Goal: Information Seeking & Learning: Learn about a topic

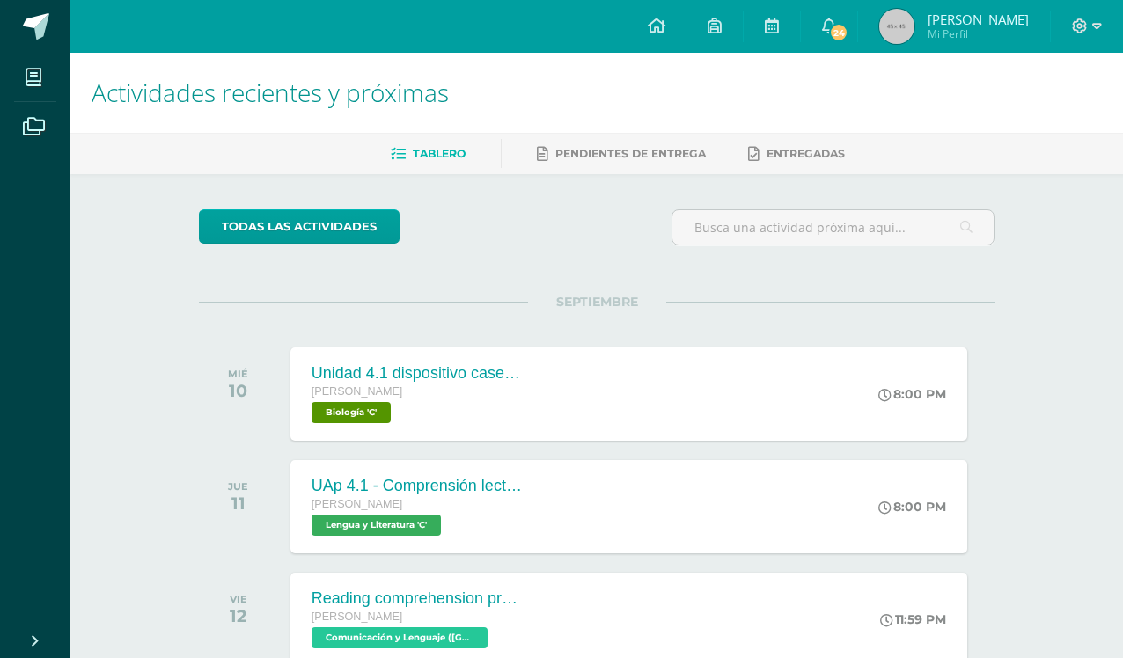
click at [848, 31] on span "24" at bounding box center [838, 32] width 19 height 19
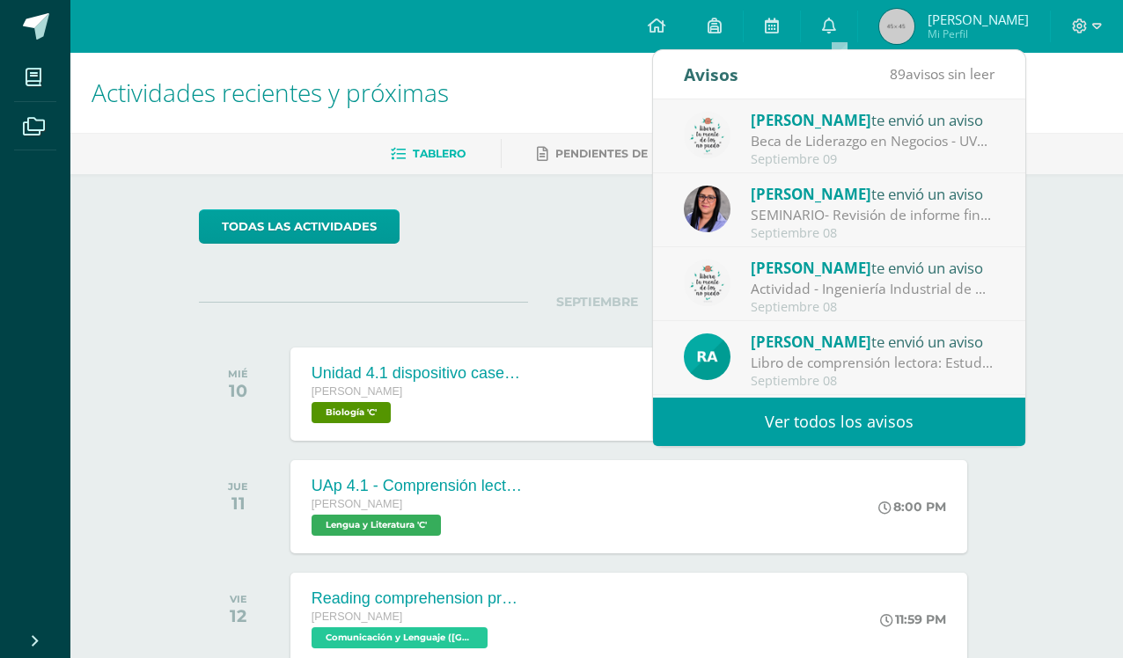
click at [979, 429] on link "Ver todos los avisos" at bounding box center [839, 422] width 372 height 48
click at [950, 416] on link "Ver todos los avisos" at bounding box center [839, 422] width 372 height 48
click at [955, 414] on link "Ver todos los avisos" at bounding box center [839, 422] width 372 height 48
click at [955, 413] on link "Ver todos los avisos" at bounding box center [839, 422] width 372 height 48
click at [923, 429] on link "Ver todos los avisos" at bounding box center [839, 422] width 372 height 48
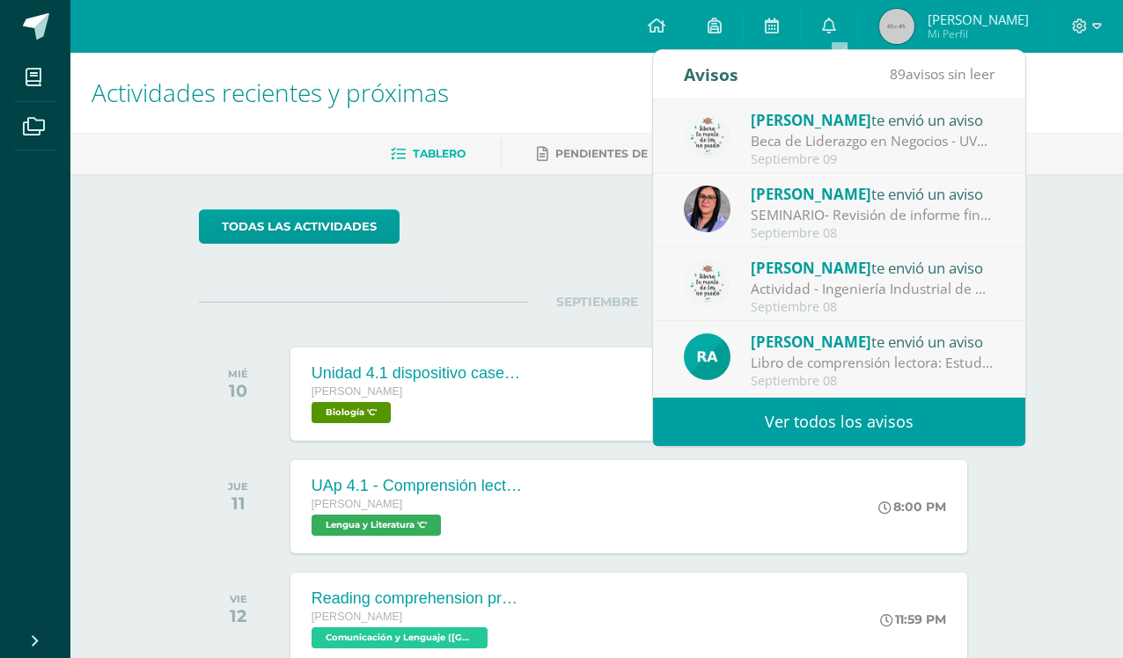
click at [951, 158] on div "Septiembre 09" at bounding box center [873, 159] width 245 height 15
click at [967, 150] on div "Beca de Liderazgo en Negocios - UVG: Buenos días graduandos y familias Reciban …" at bounding box center [873, 141] width 245 height 20
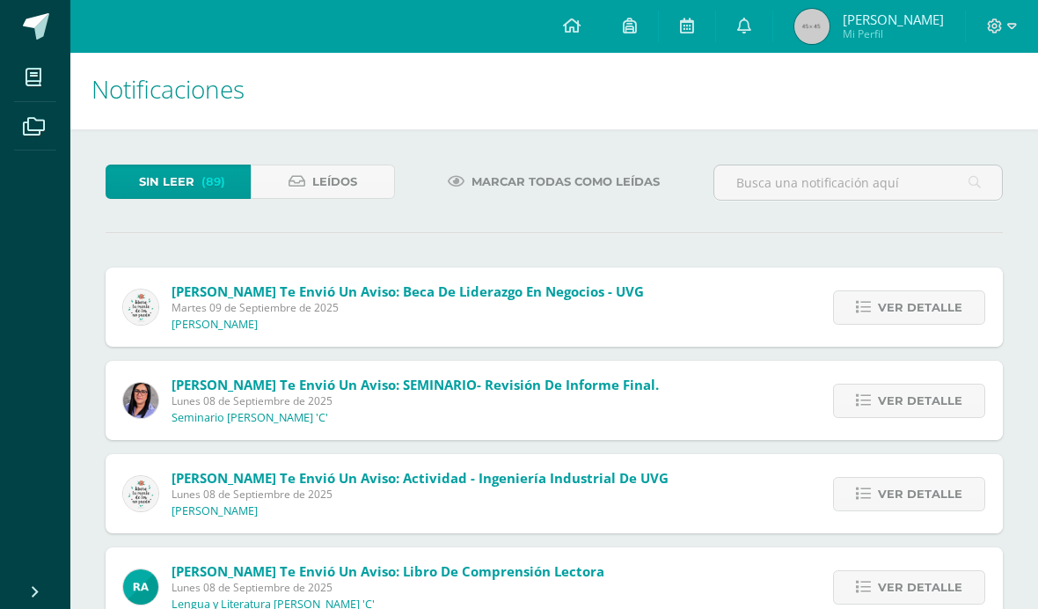
scroll to position [4, 0]
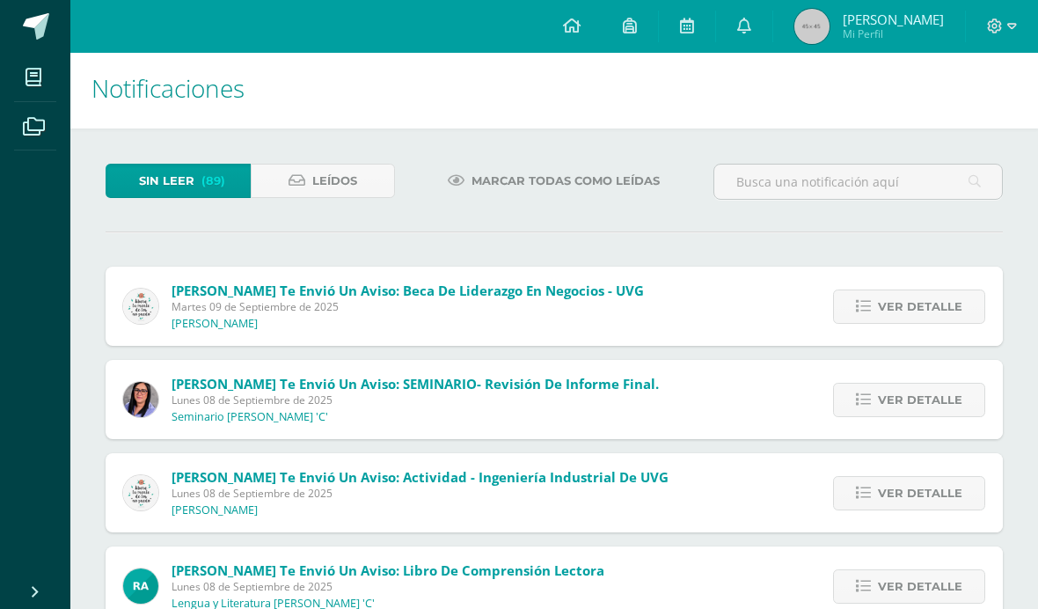
click at [958, 308] on span "Ver detalle" at bounding box center [920, 306] width 84 height 33
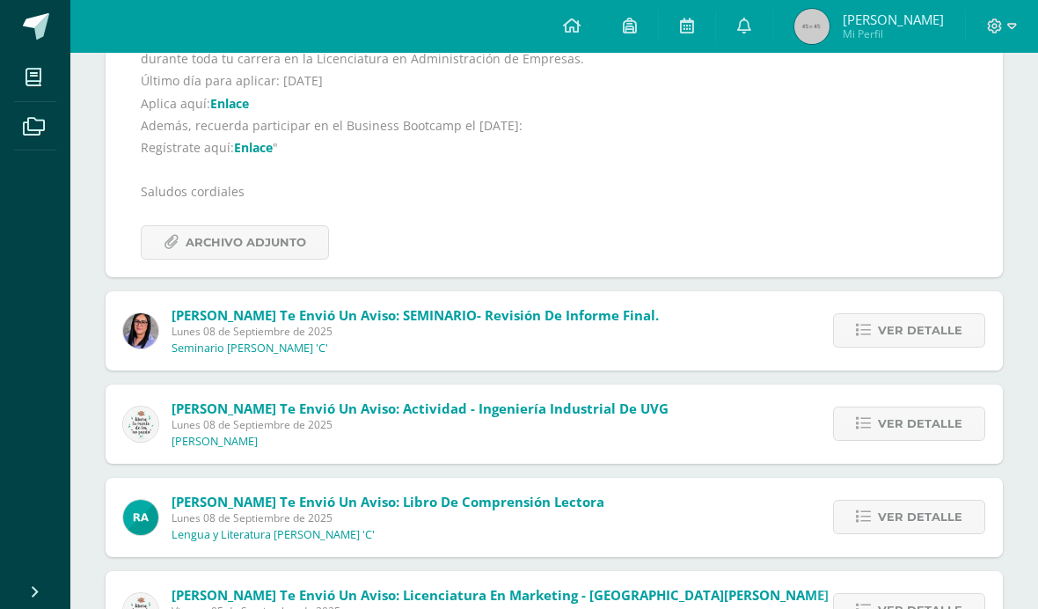
scroll to position [433, 0]
click at [953, 330] on span "Ver detalle" at bounding box center [920, 329] width 84 height 33
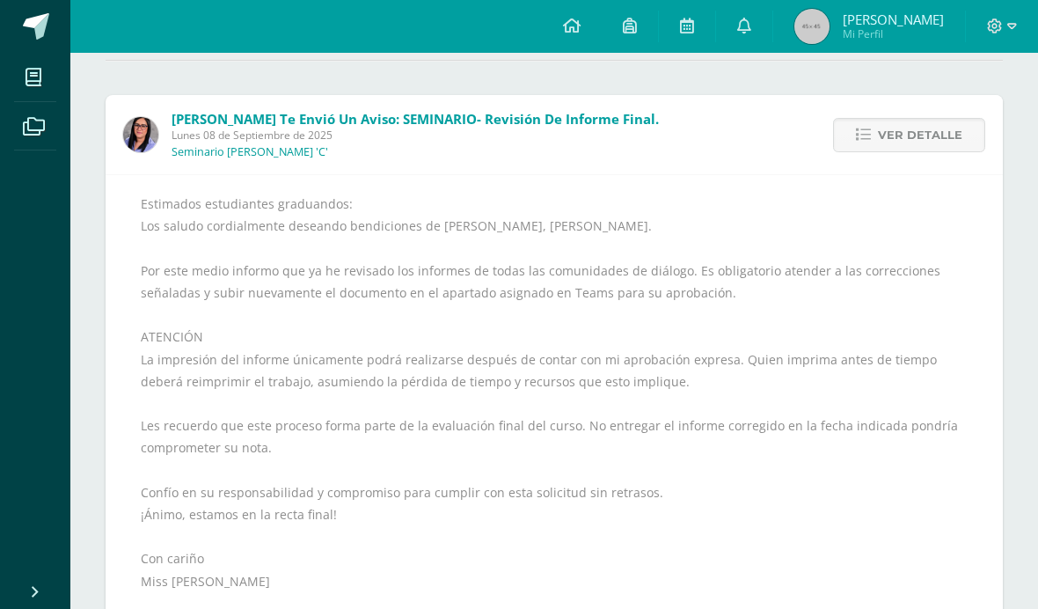
scroll to position [174, 0]
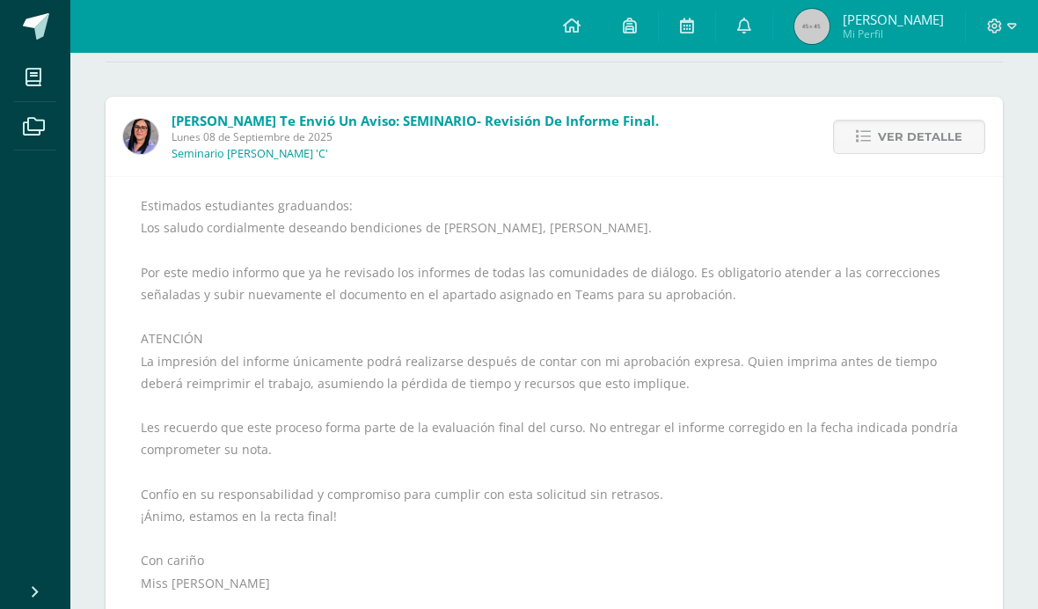
click at [925, 147] on span "Ver detalle" at bounding box center [920, 137] width 84 height 33
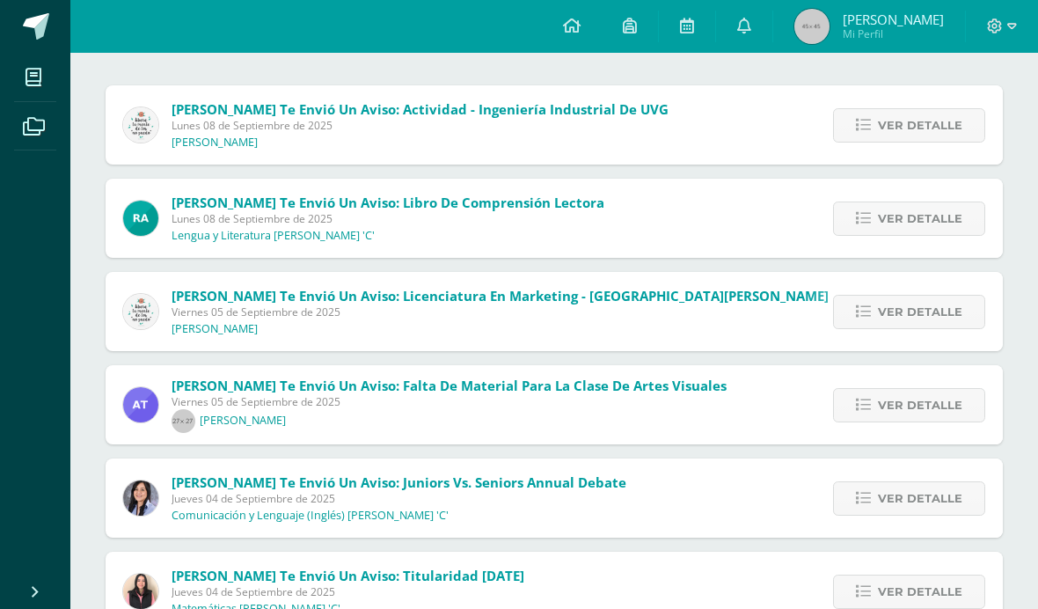
scroll to position [188, 0]
